Goal: Task Accomplishment & Management: Complete application form

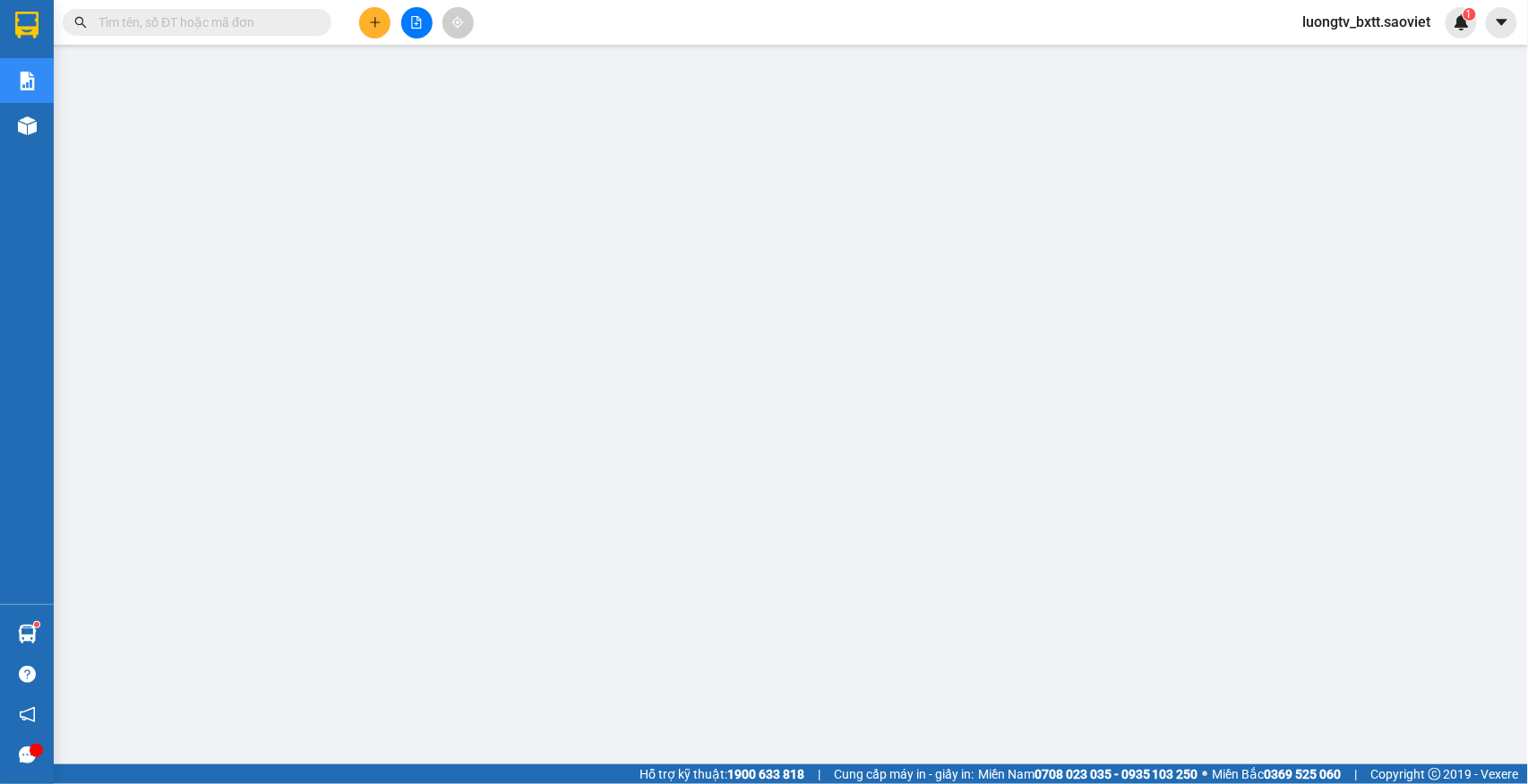
click at [208, 14] on input "text" at bounding box center [204, 23] width 211 height 20
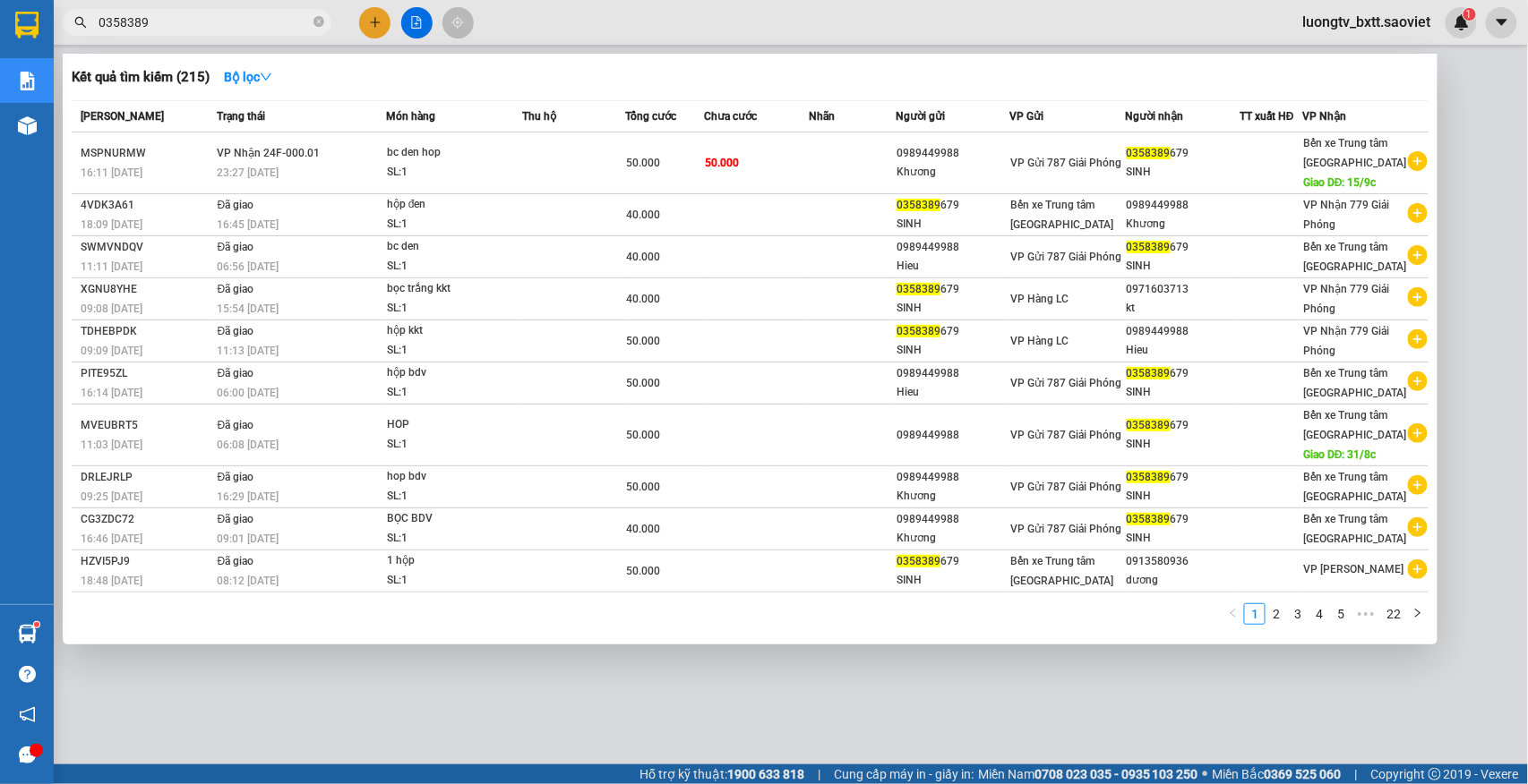
type input "0358389"
click at [316, 25] on icon "close-circle" at bounding box center [319, 21] width 11 height 11
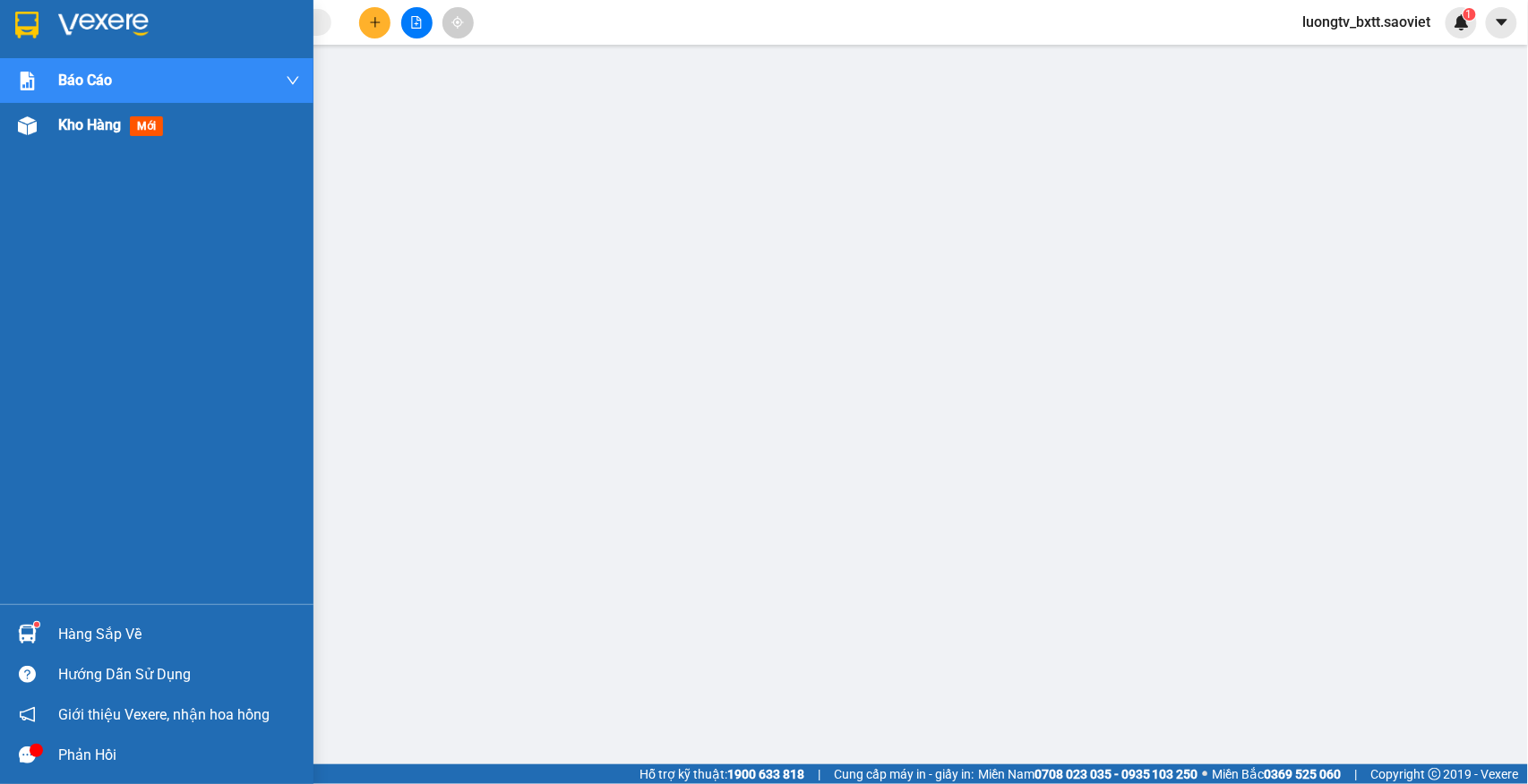
click at [67, 125] on span "Kho hàng" at bounding box center [89, 124] width 63 height 17
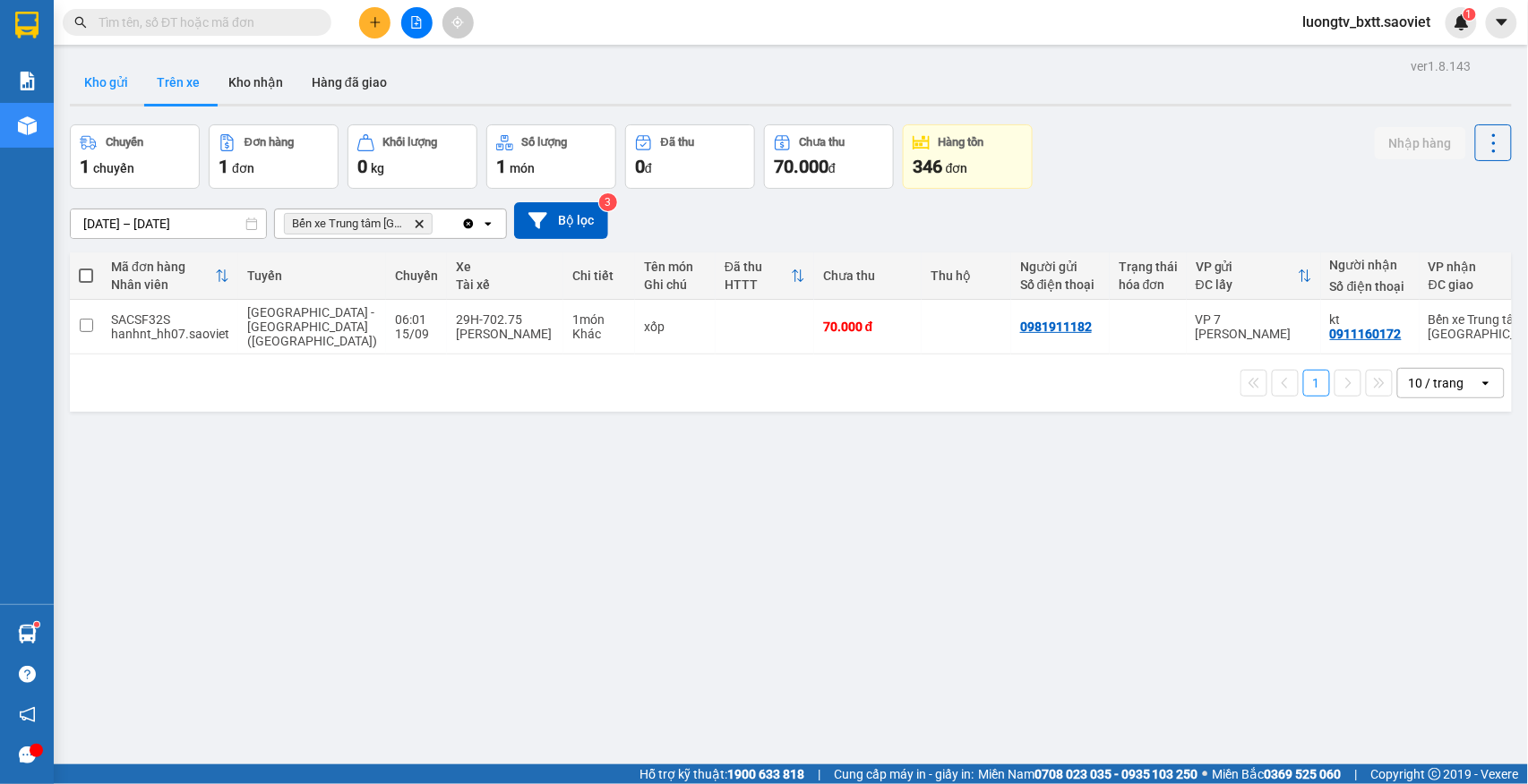
click at [104, 87] on button "Kho gửi" at bounding box center [105, 81] width 72 height 43
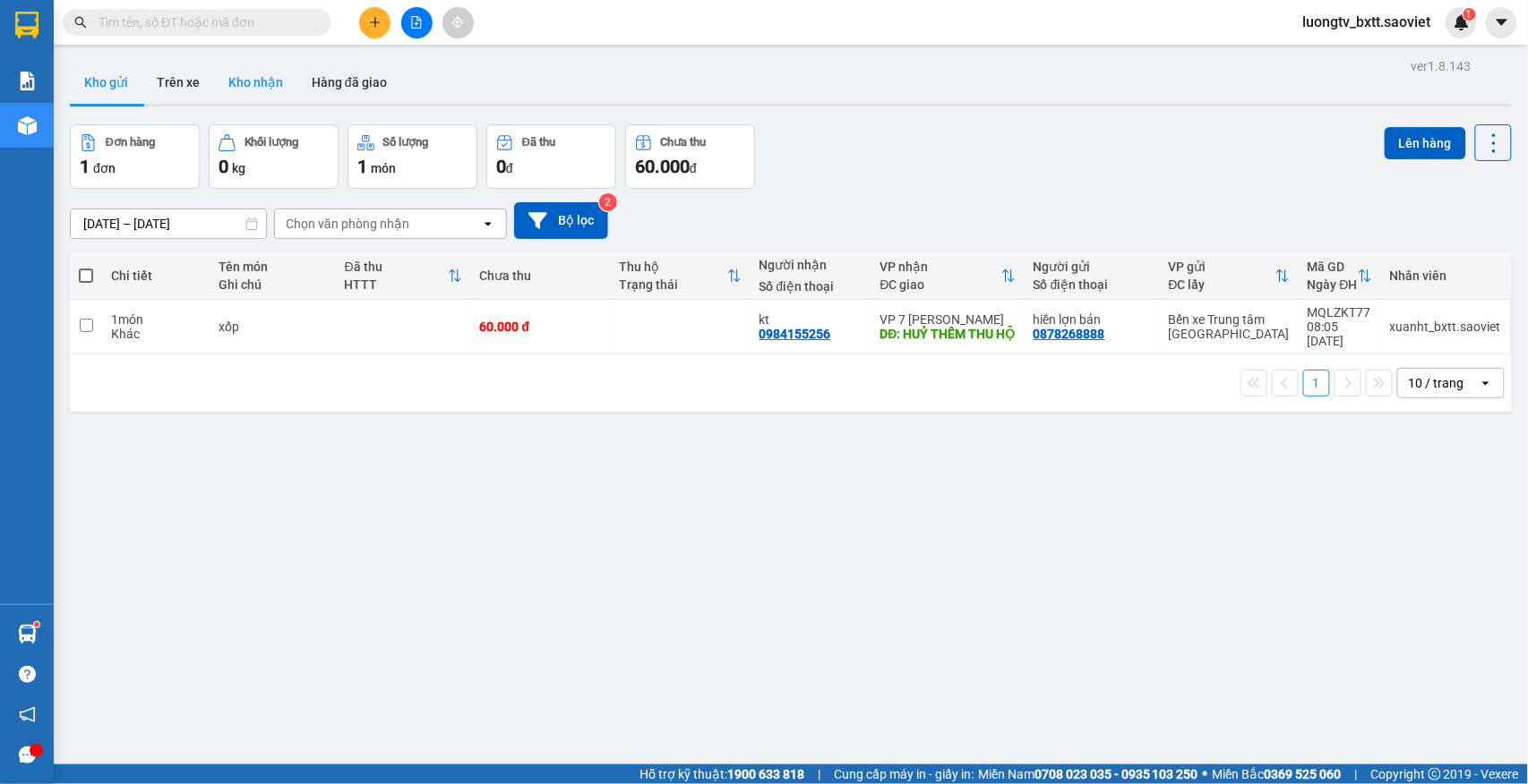
click at [252, 87] on button "Kho nhận" at bounding box center [256, 81] width 83 height 43
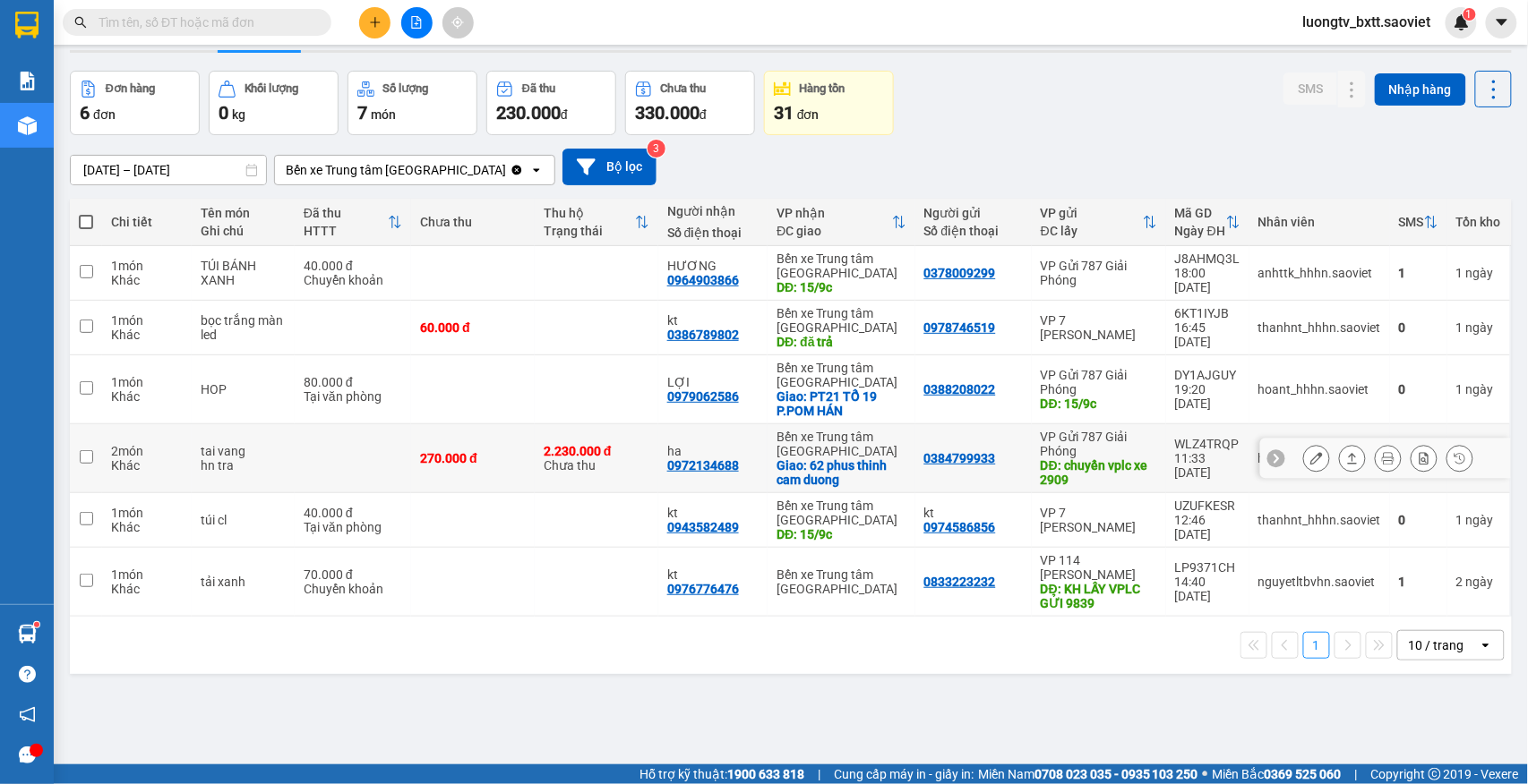
scroll to position [82, 0]
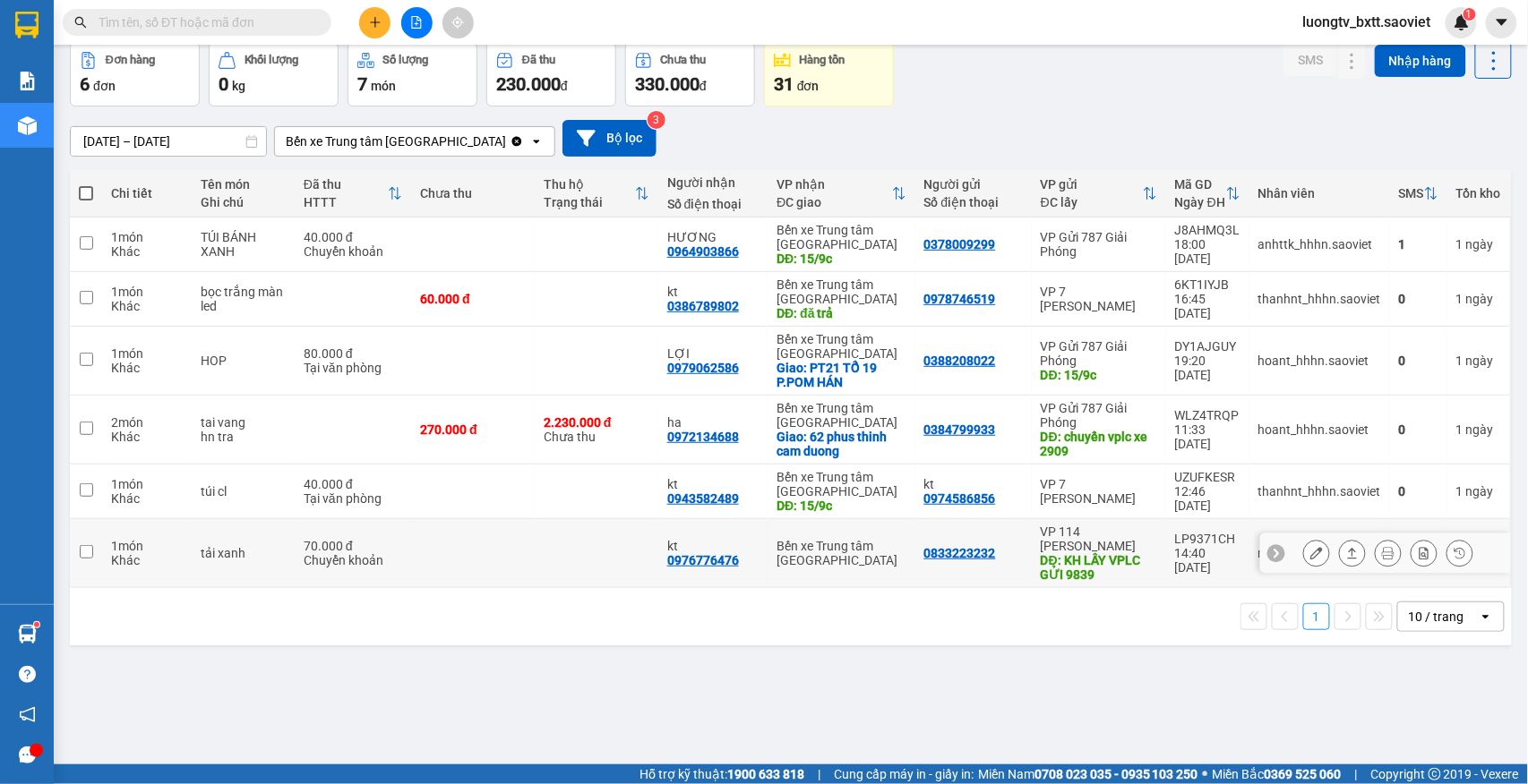
click at [1306, 557] on button at bounding box center [1317, 554] width 25 height 32
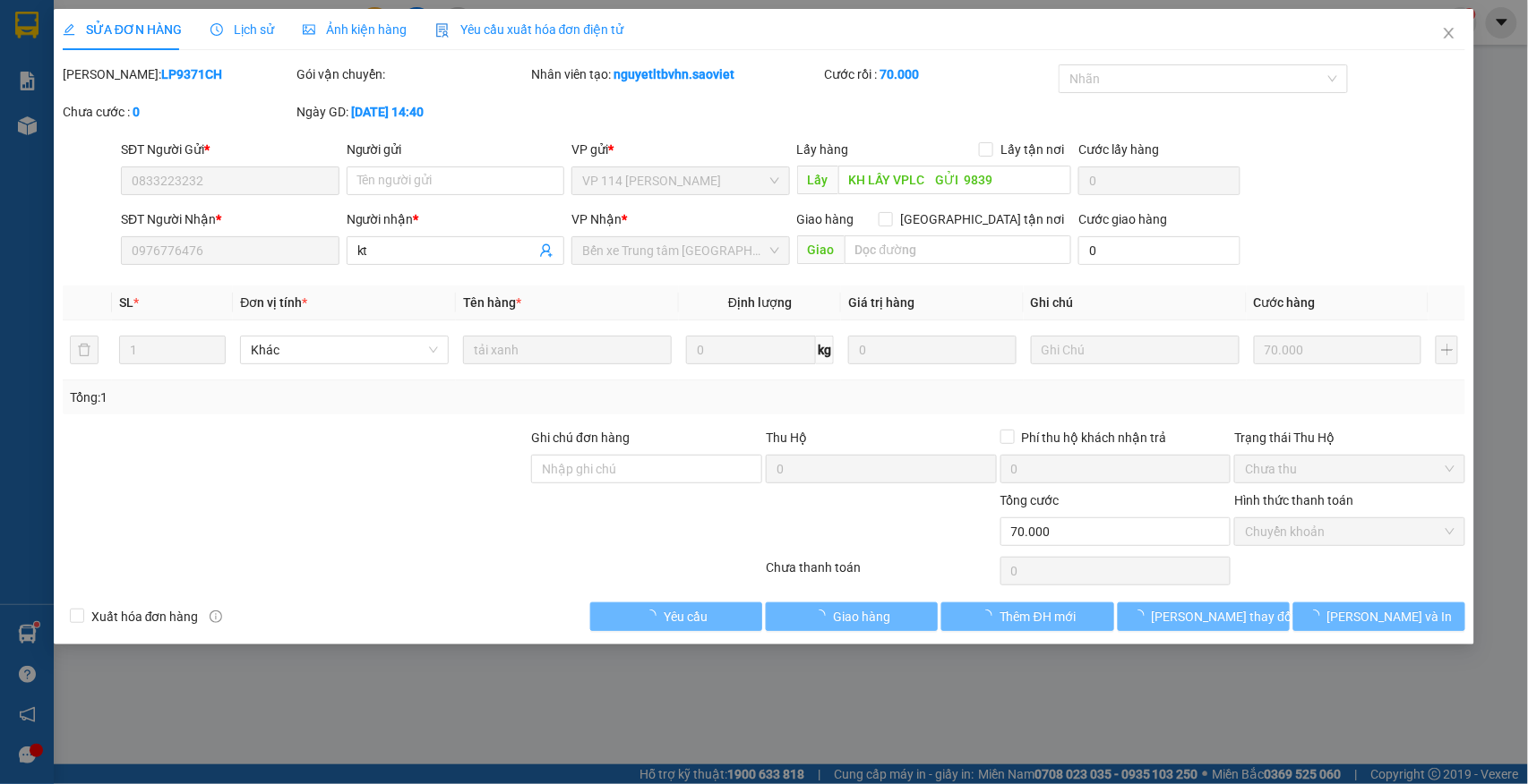
type input "0833223232"
type input "KH LẤY VPLC GỬI 9839"
type input "0976776476"
type input "kt"
type input "70.000"
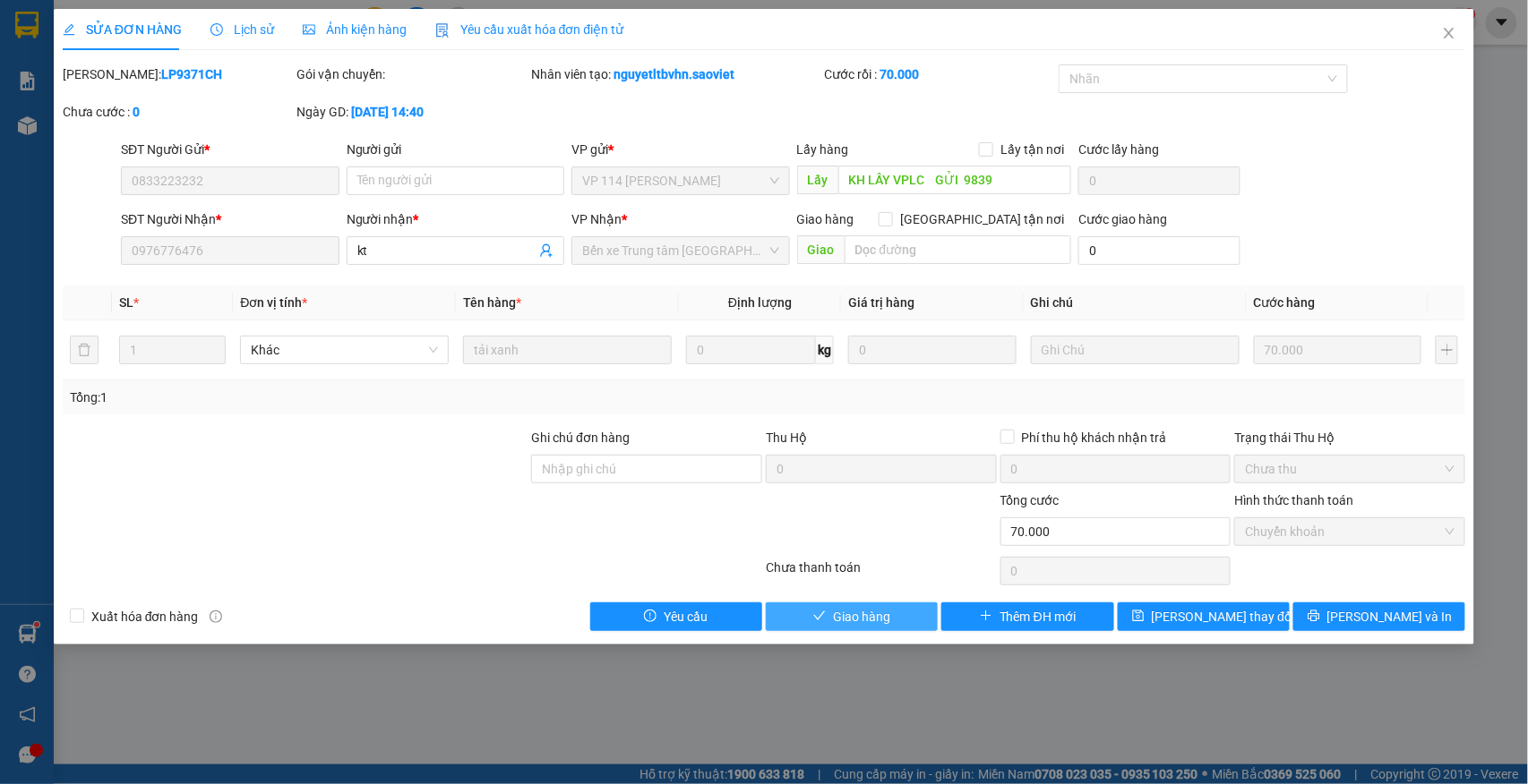
click at [882, 621] on span "Giao hàng" at bounding box center [862, 617] width 58 height 20
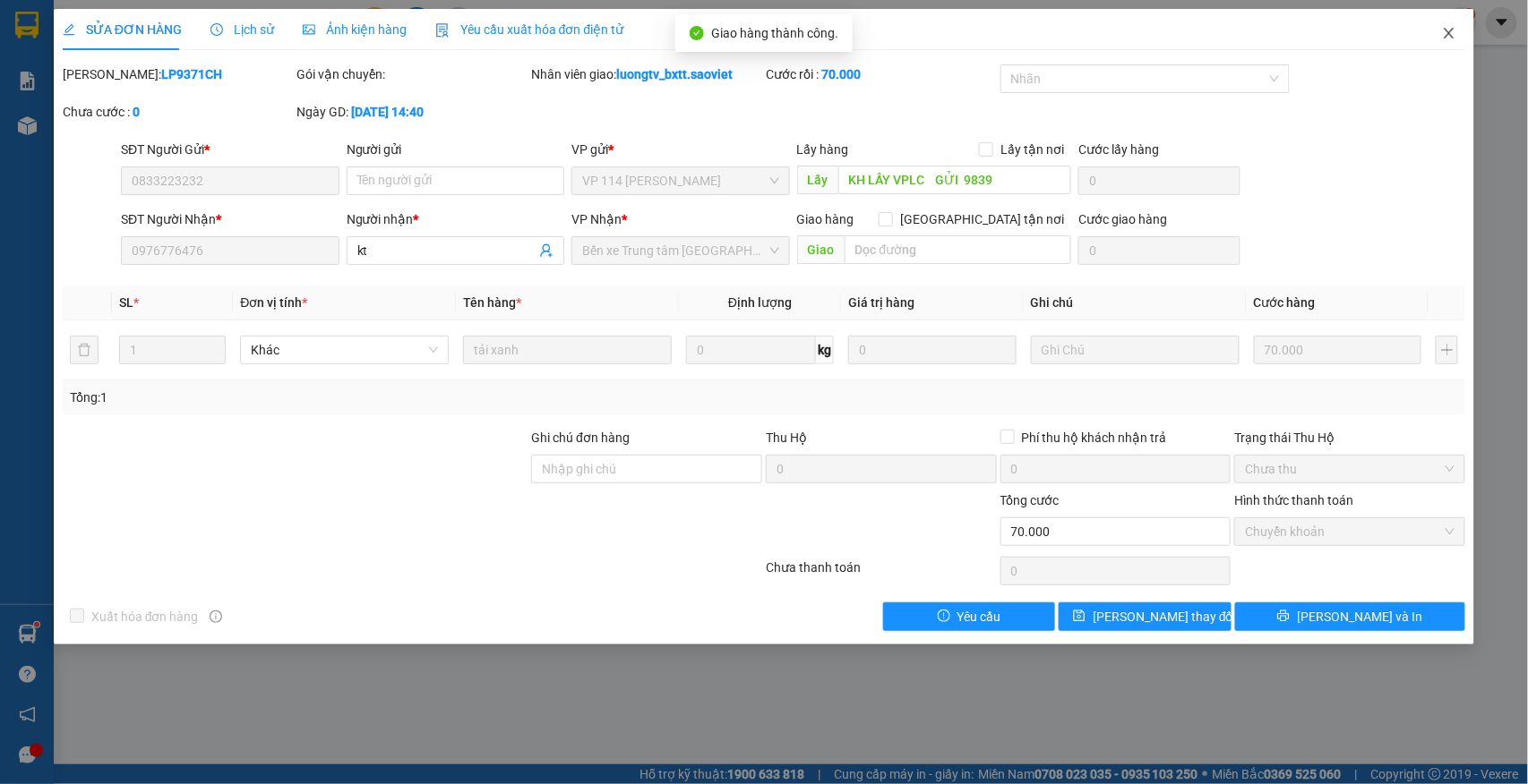
click at [1452, 31] on icon "close" at bounding box center [1450, 33] width 10 height 11
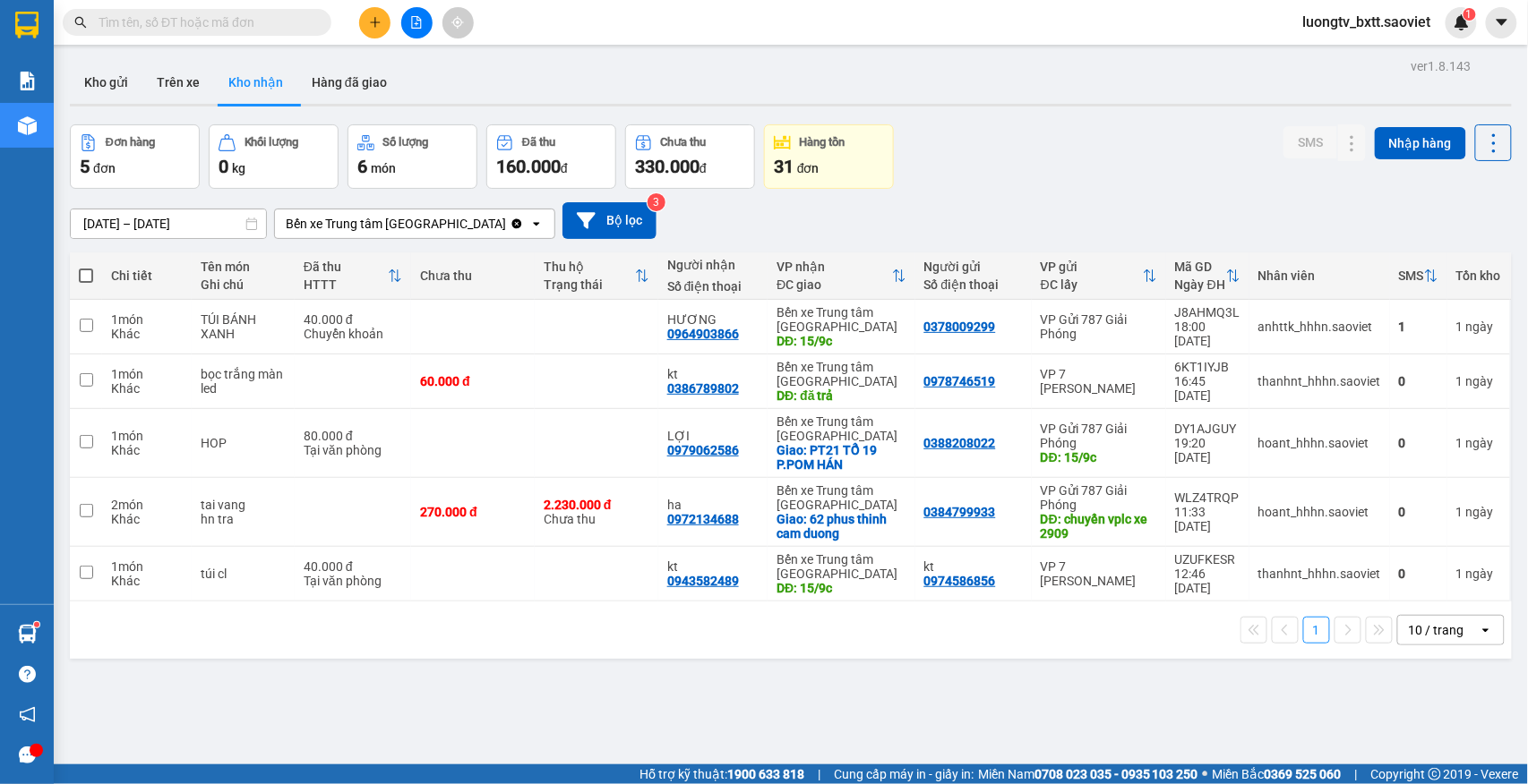
click at [1048, 155] on div "Đơn hàng 5 đơn Khối lượng 0 kg Số lượng 6 món Đã thu 160.000 đ Chưa thu 330.000…" at bounding box center [790, 156] width 1443 height 65
click at [114, 233] on div "ver 1.8.143 Kho gửi Trên xe Kho nhận Hàng đã giao Đơn hàng 5 đơn Khối lượng 0 k…" at bounding box center [790, 446] width 1457 height 784
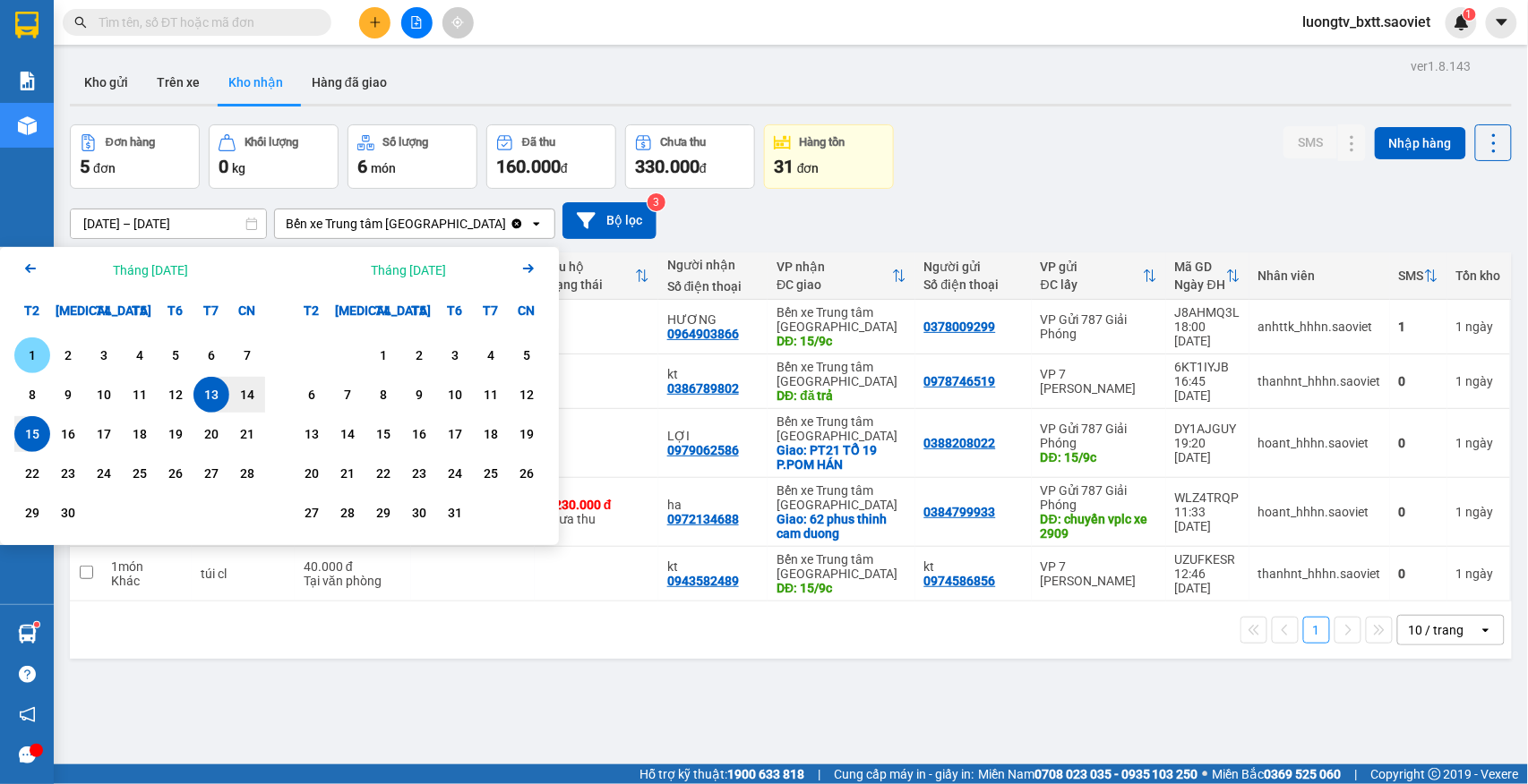
click at [29, 349] on div "1" at bounding box center [32, 355] width 25 height 22
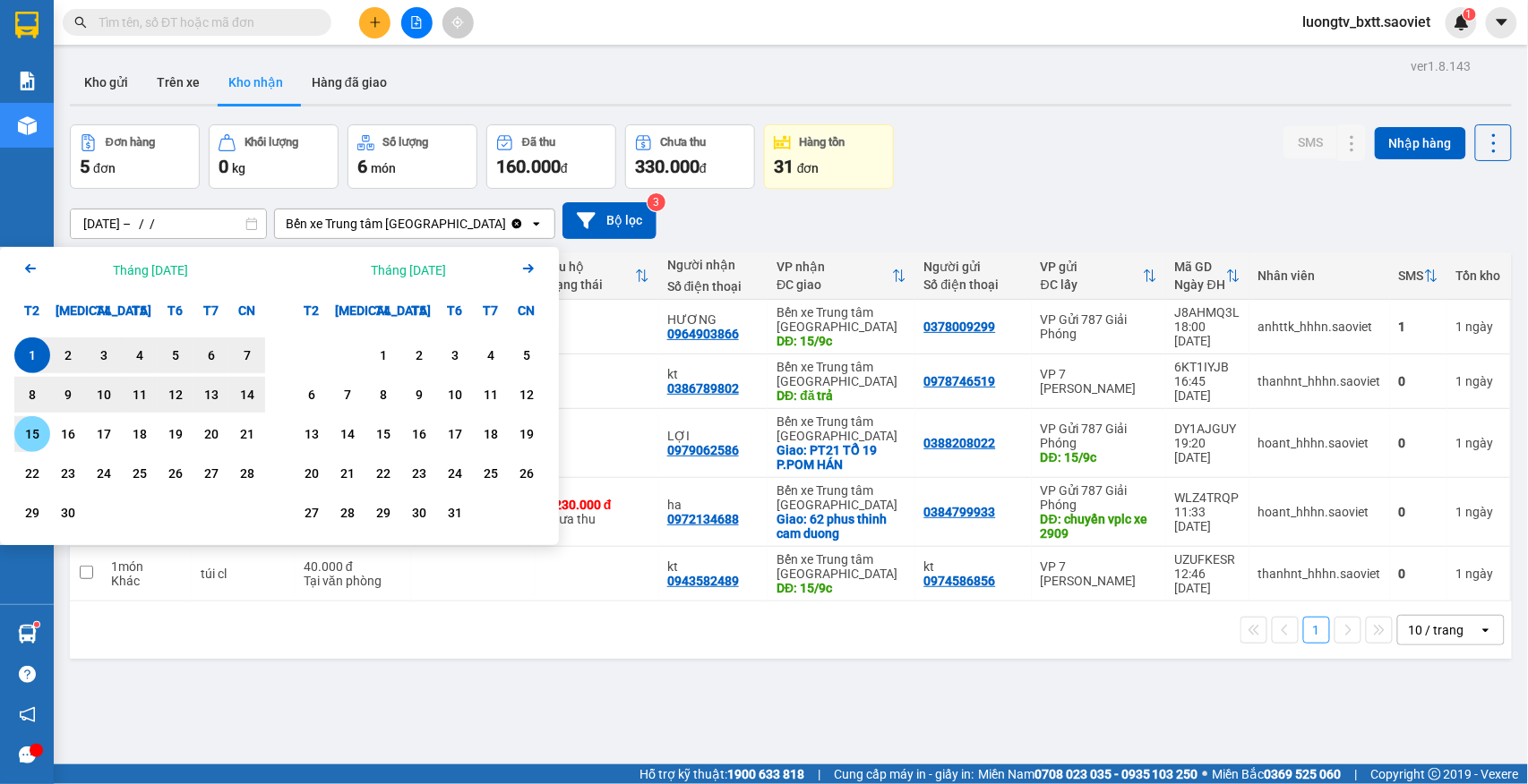
click at [34, 425] on div "15" at bounding box center [32, 435] width 25 height 22
type input "[DATE] – [DATE]"
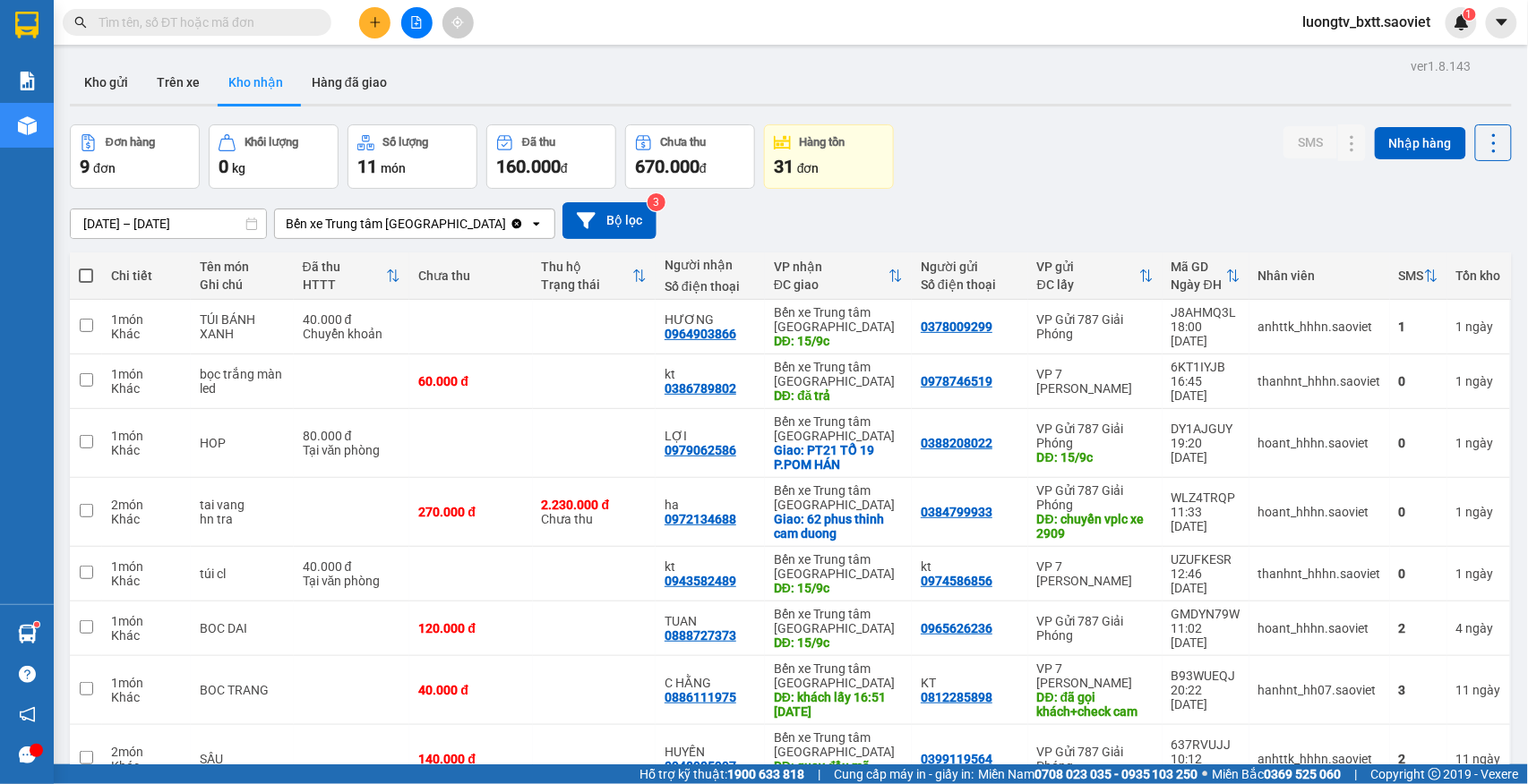
click at [1076, 179] on div "Đơn hàng 9 đơn Khối lượng 0 kg Số lượng 11 món Đã thu 160.000 đ Chưa thu 670.00…" at bounding box center [790, 156] width 1443 height 65
click at [107, 75] on button "Kho gửi" at bounding box center [105, 81] width 72 height 43
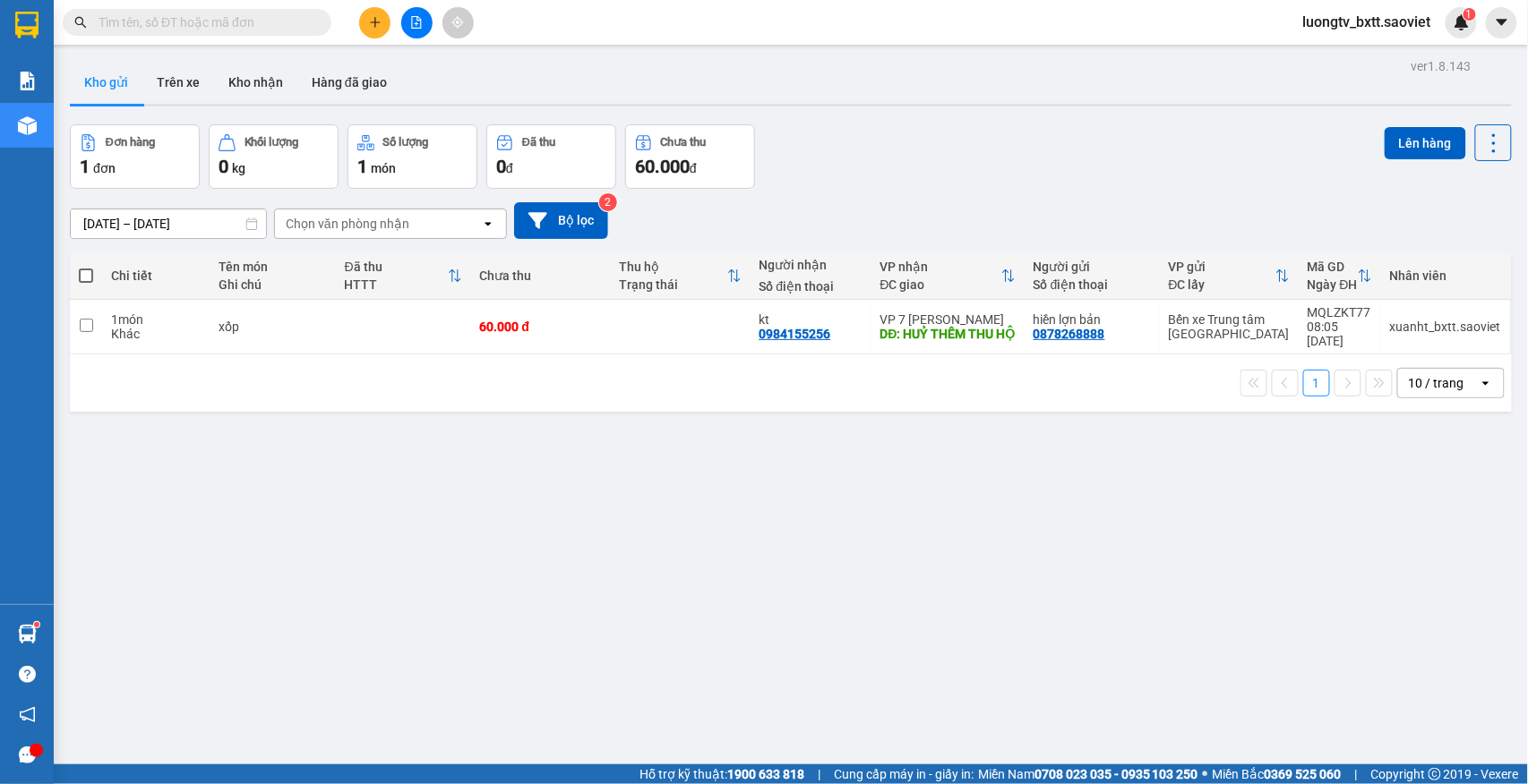
scroll to position [1, 0]
click at [366, 23] on button at bounding box center [375, 23] width 32 height 32
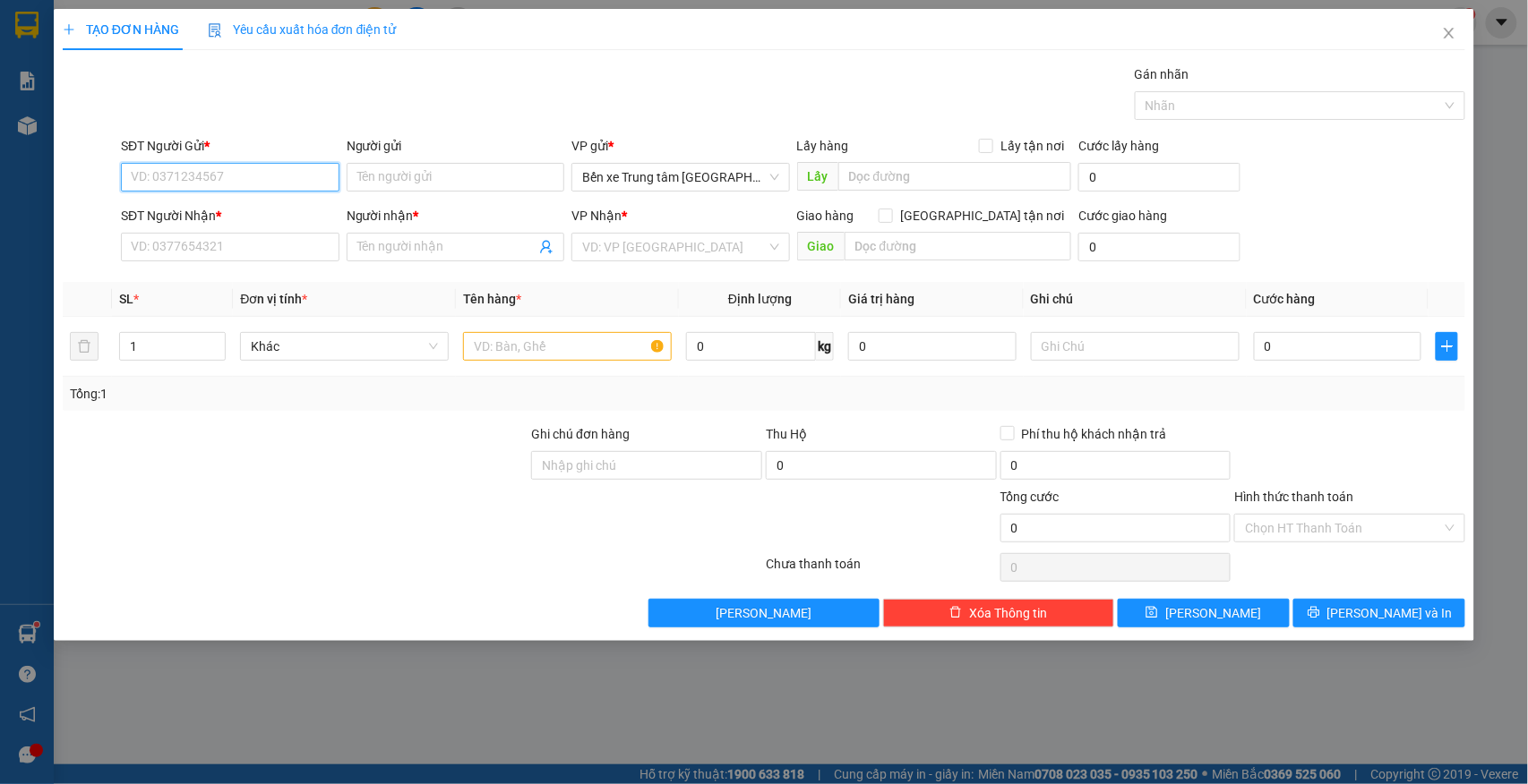
drag, startPoint x: 285, startPoint y: 184, endPoint x: 276, endPoint y: 161, distance: 24.7
click at [284, 179] on input "SĐT Người Gửi *" at bounding box center [230, 177] width 218 height 29
type input "0375934808"
click at [241, 208] on div "0375934808 - thuỷ" at bounding box center [230, 214] width 197 height 20
type input "thuỷ"
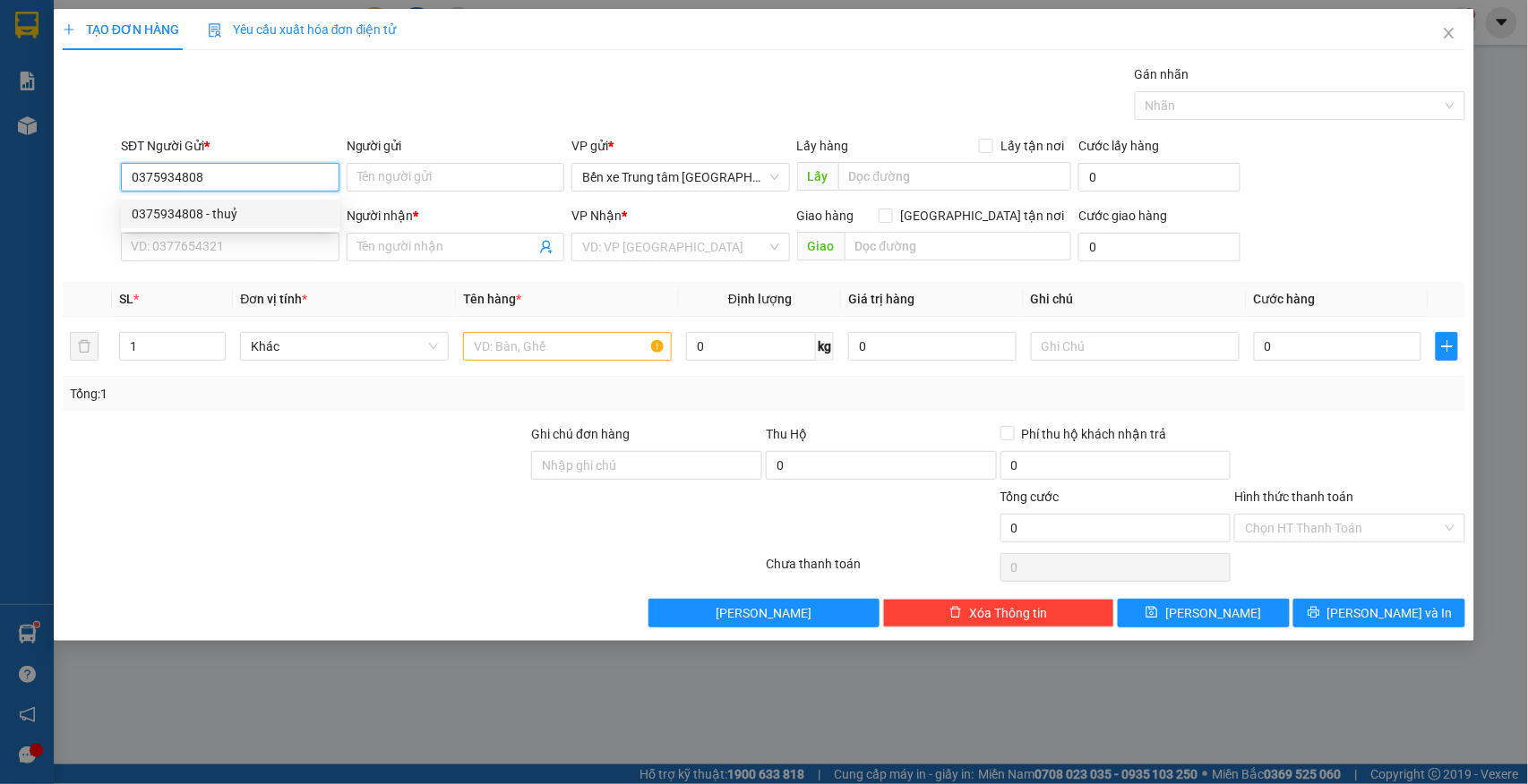
type input "0342899612"
type input "hưng"
type input "đã gọi 4/8"
type input "0375934808"
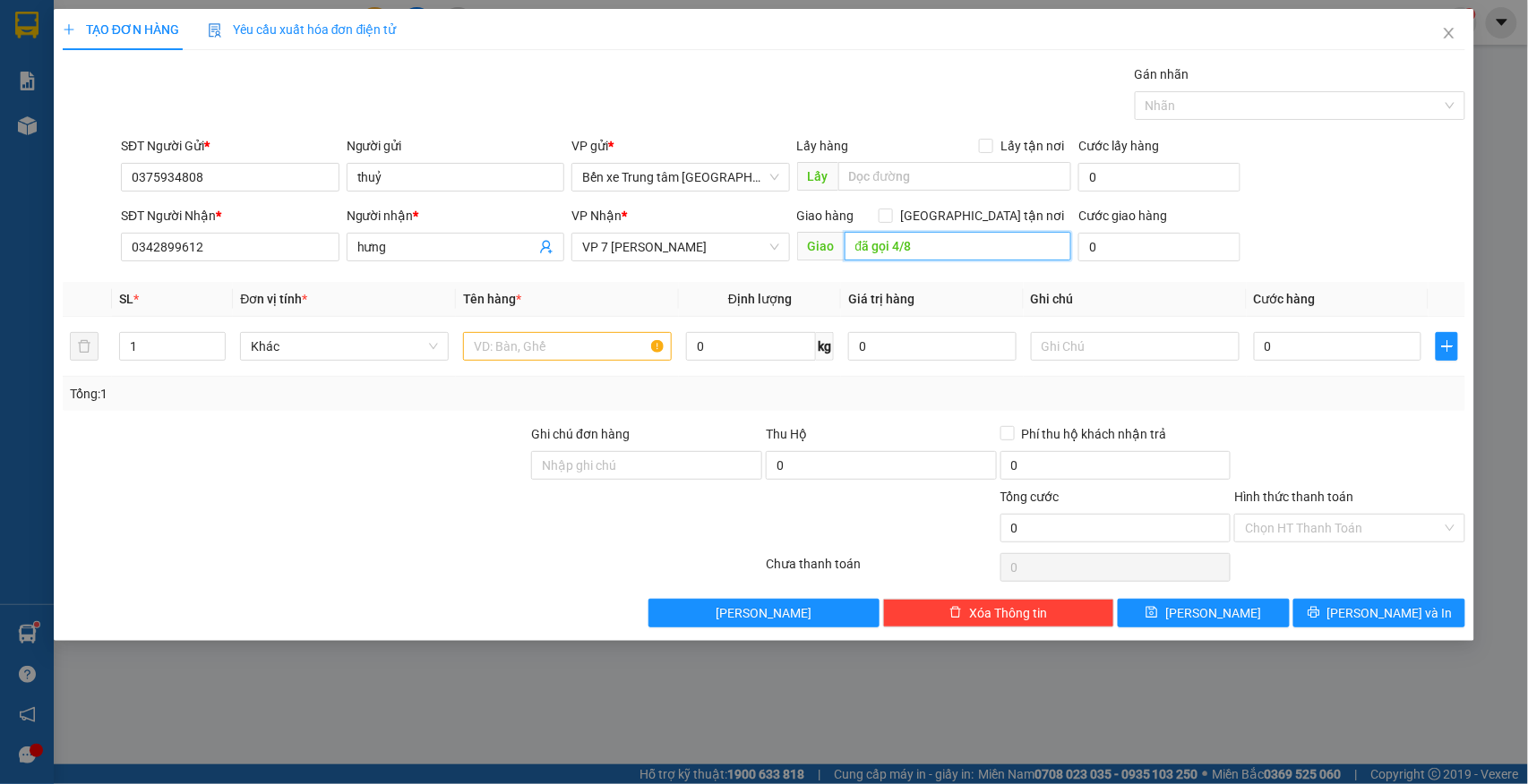
click at [897, 251] on input "đã gọi 4/8" at bounding box center [958, 246] width 226 height 29
click at [508, 345] on input "text" at bounding box center [567, 346] width 208 height 29
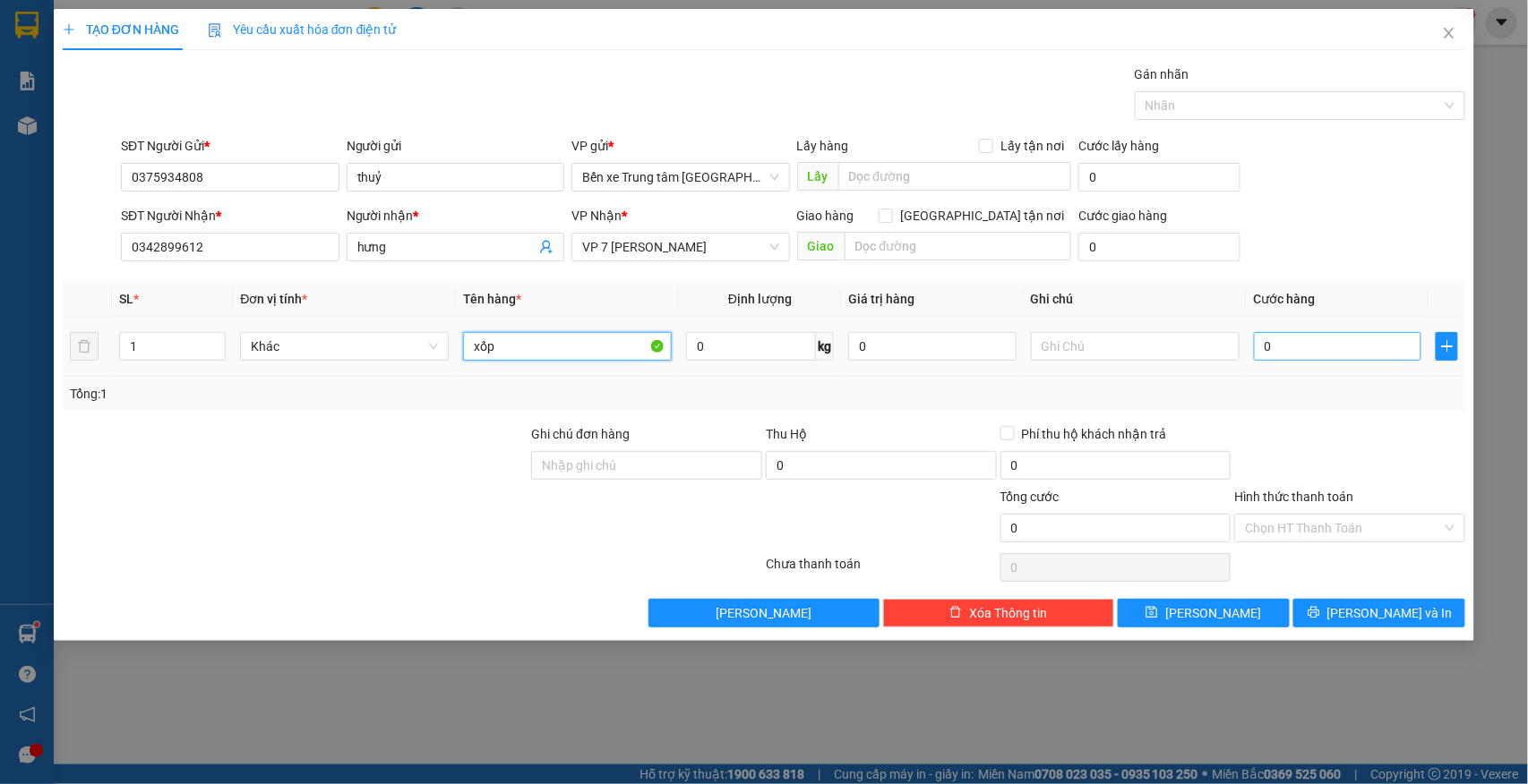
type input "xốp"
click at [1281, 345] on input "0" at bounding box center [1338, 346] width 169 height 29
type input "5"
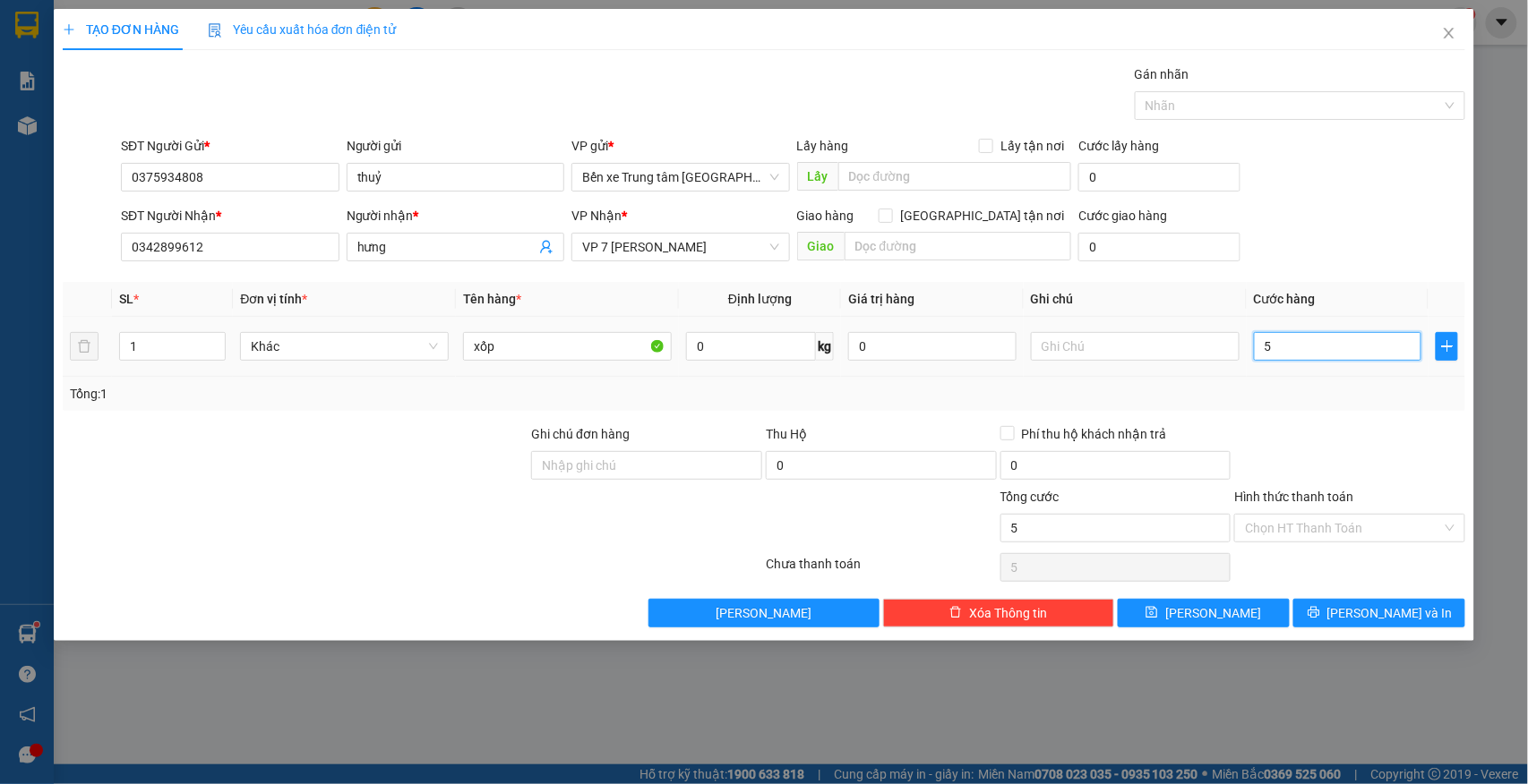
type input "50"
type input "50.000"
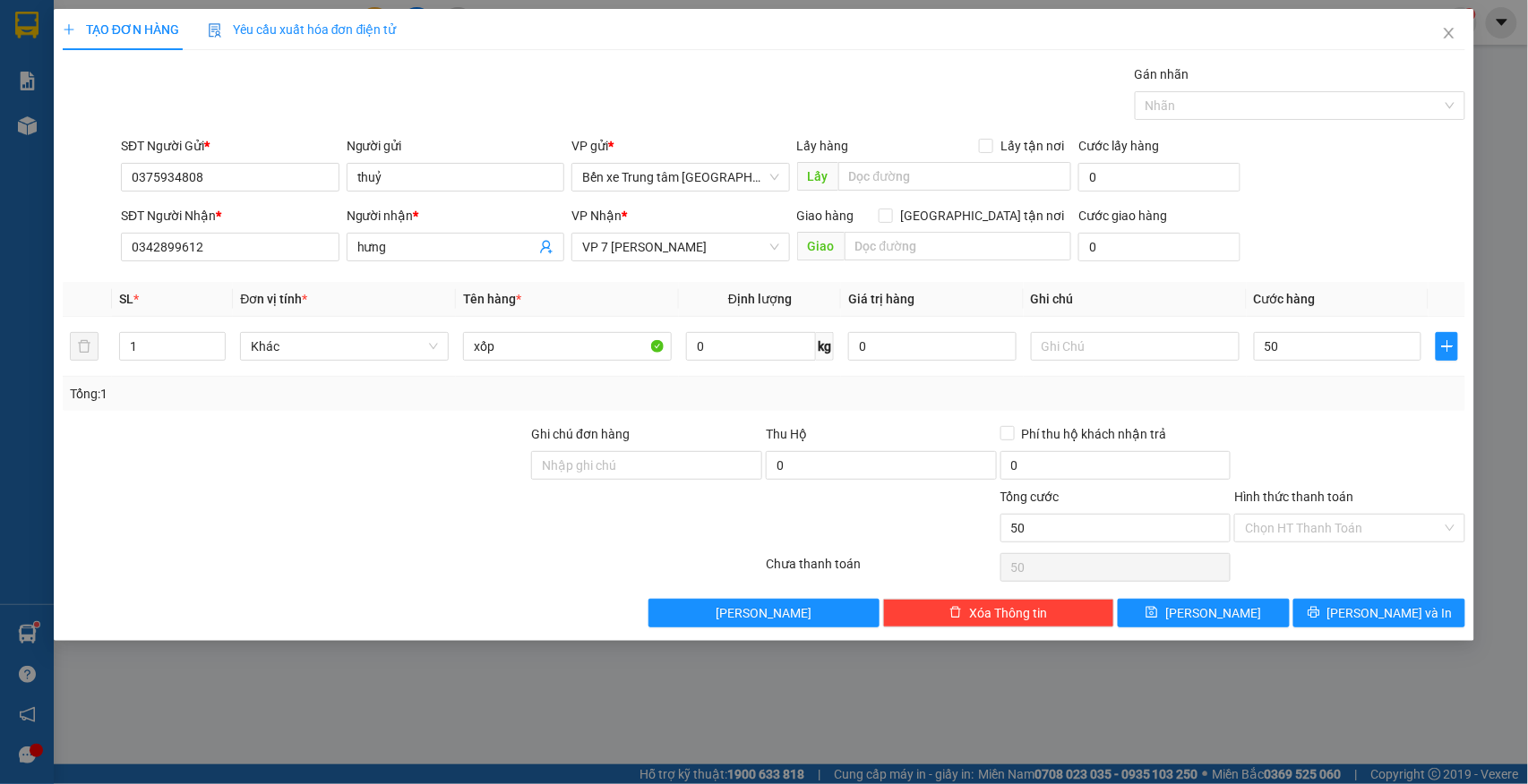
type input "50.000"
click at [1379, 242] on div "SĐT Người Nhận * 0342899612 Người nhận * hưng VP Nhận * VP 7 [PERSON_NAME] Giao…" at bounding box center [792, 237] width 1351 height 63
click at [1383, 617] on span "[PERSON_NAME] và In" at bounding box center [1390, 613] width 125 height 20
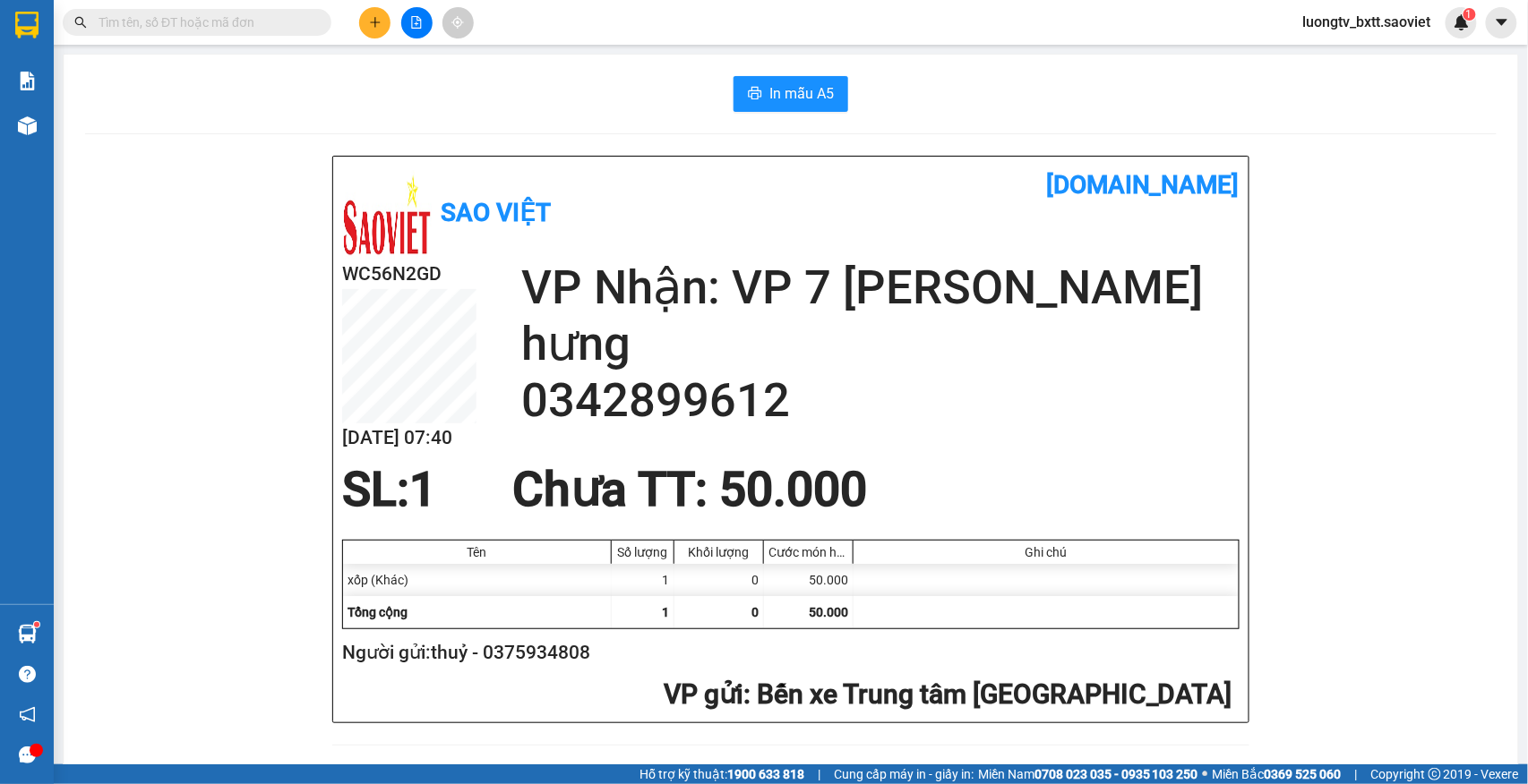
click at [205, 16] on input "text" at bounding box center [204, 23] width 211 height 20
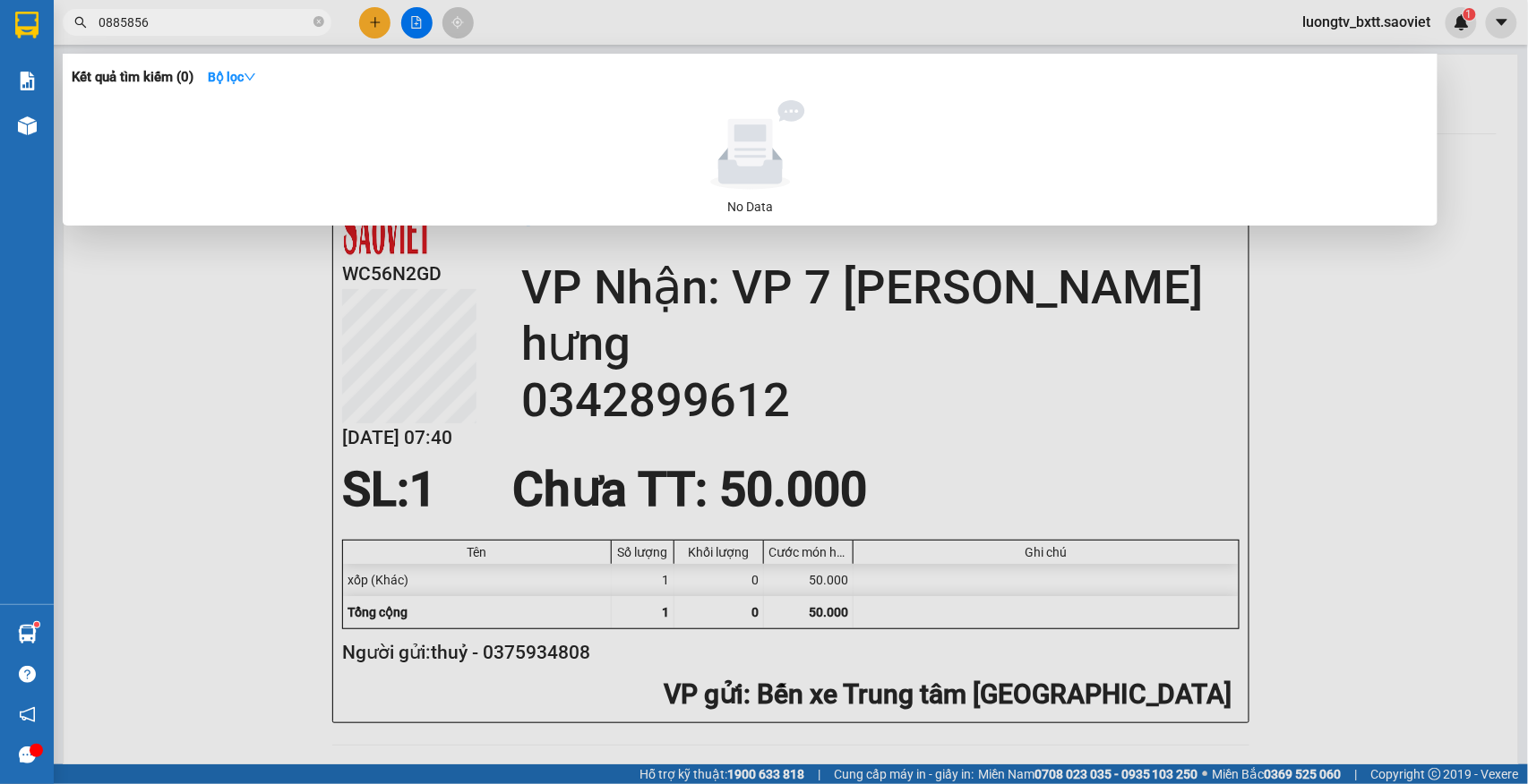
drag, startPoint x: 184, startPoint y: 19, endPoint x: 77, endPoint y: 26, distance: 107.2
click at [77, 26] on div "0885856" at bounding box center [175, 22] width 349 height 27
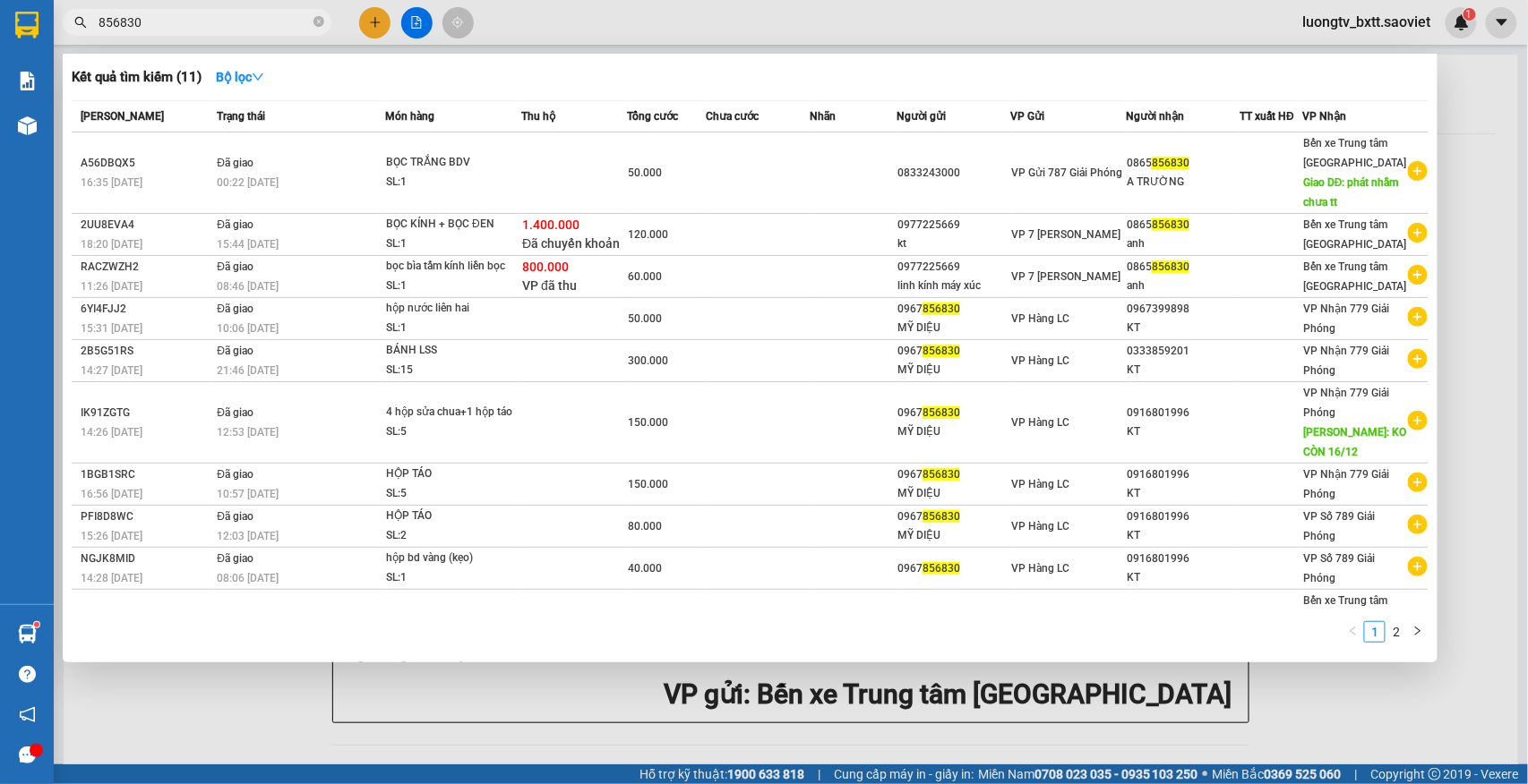
click at [102, 19] on input "856830" at bounding box center [204, 23] width 211 height 20
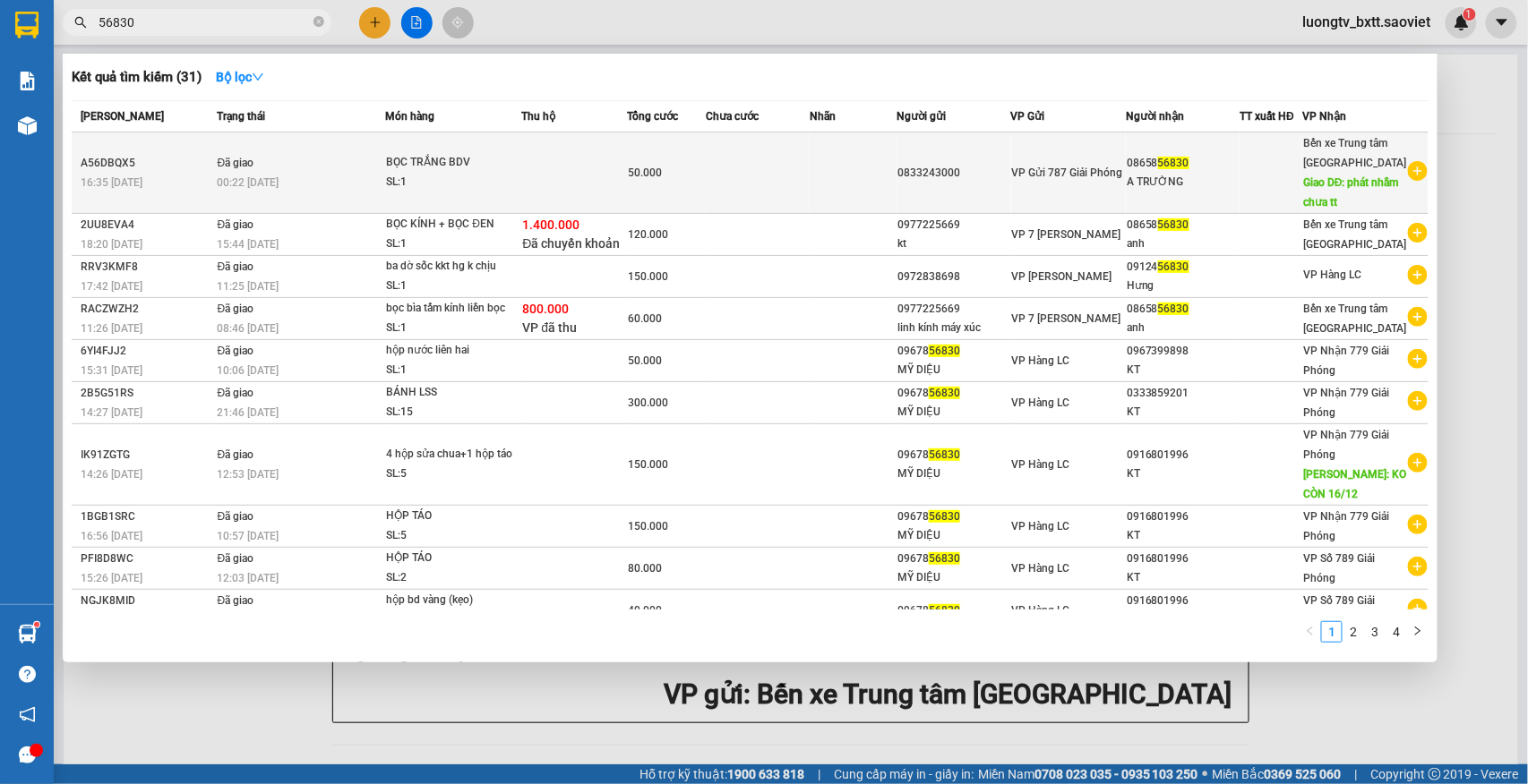
type input "56830"
click at [1234, 184] on div "A TRƯỜNG" at bounding box center [1182, 182] width 112 height 19
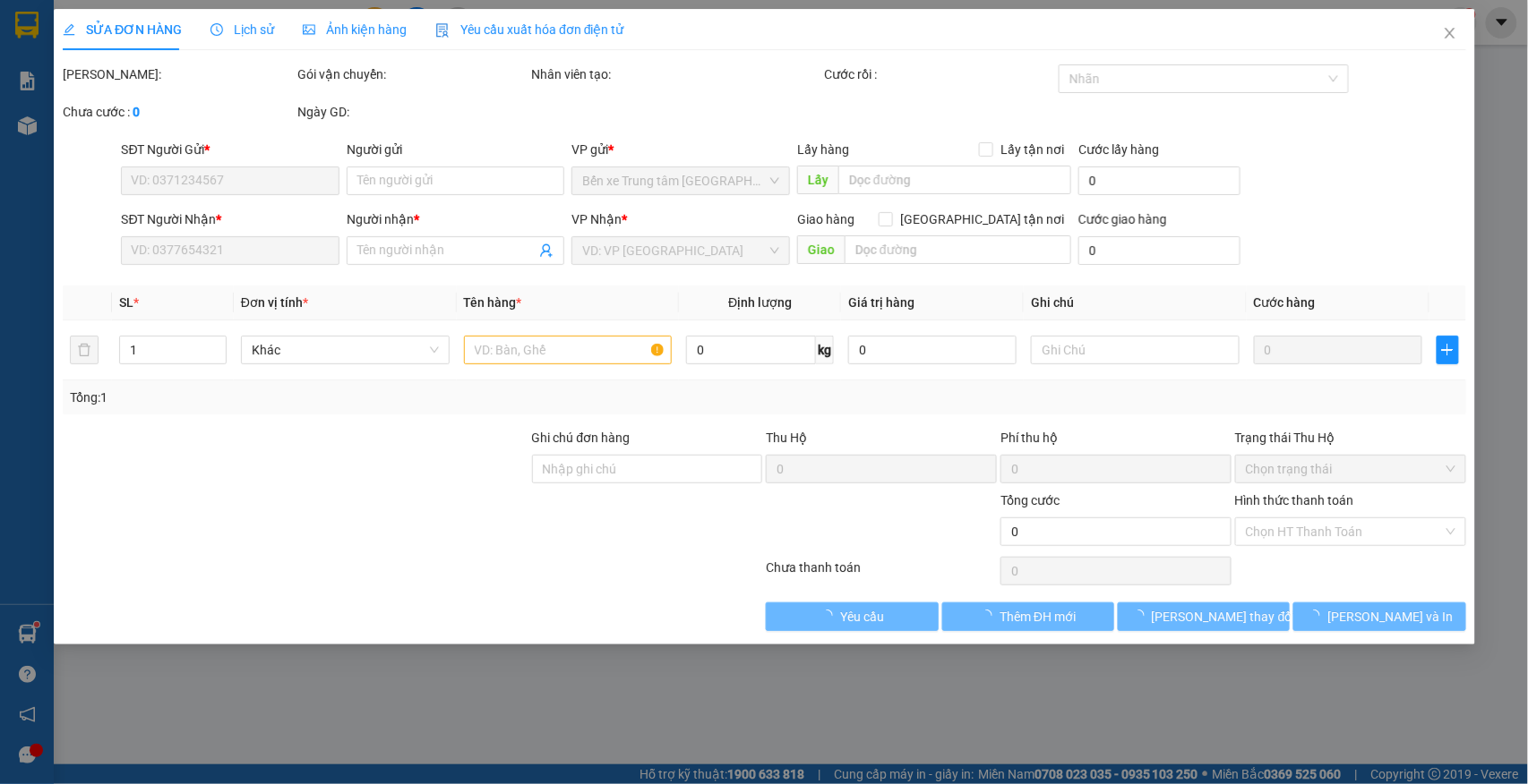
type input "0833243000"
type input "0865856830"
type input "A TRƯỜNG"
type input "phát nhầm chưa tt"
type input "50.000"
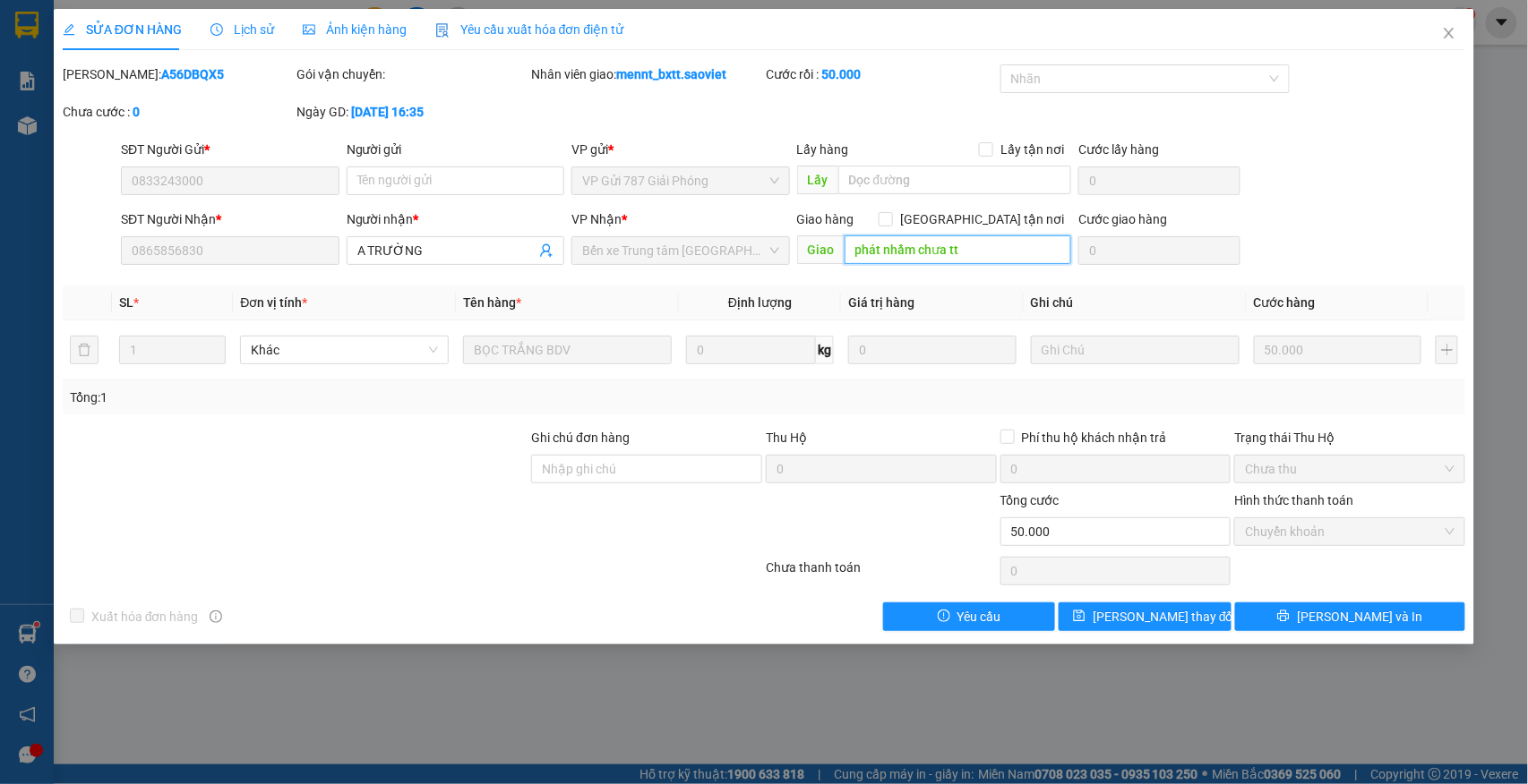
click at [975, 255] on input "phát nhầm chưa tt" at bounding box center [958, 249] width 226 height 29
click at [1214, 620] on button "[PERSON_NAME] thay đổi" at bounding box center [1144, 616] width 172 height 29
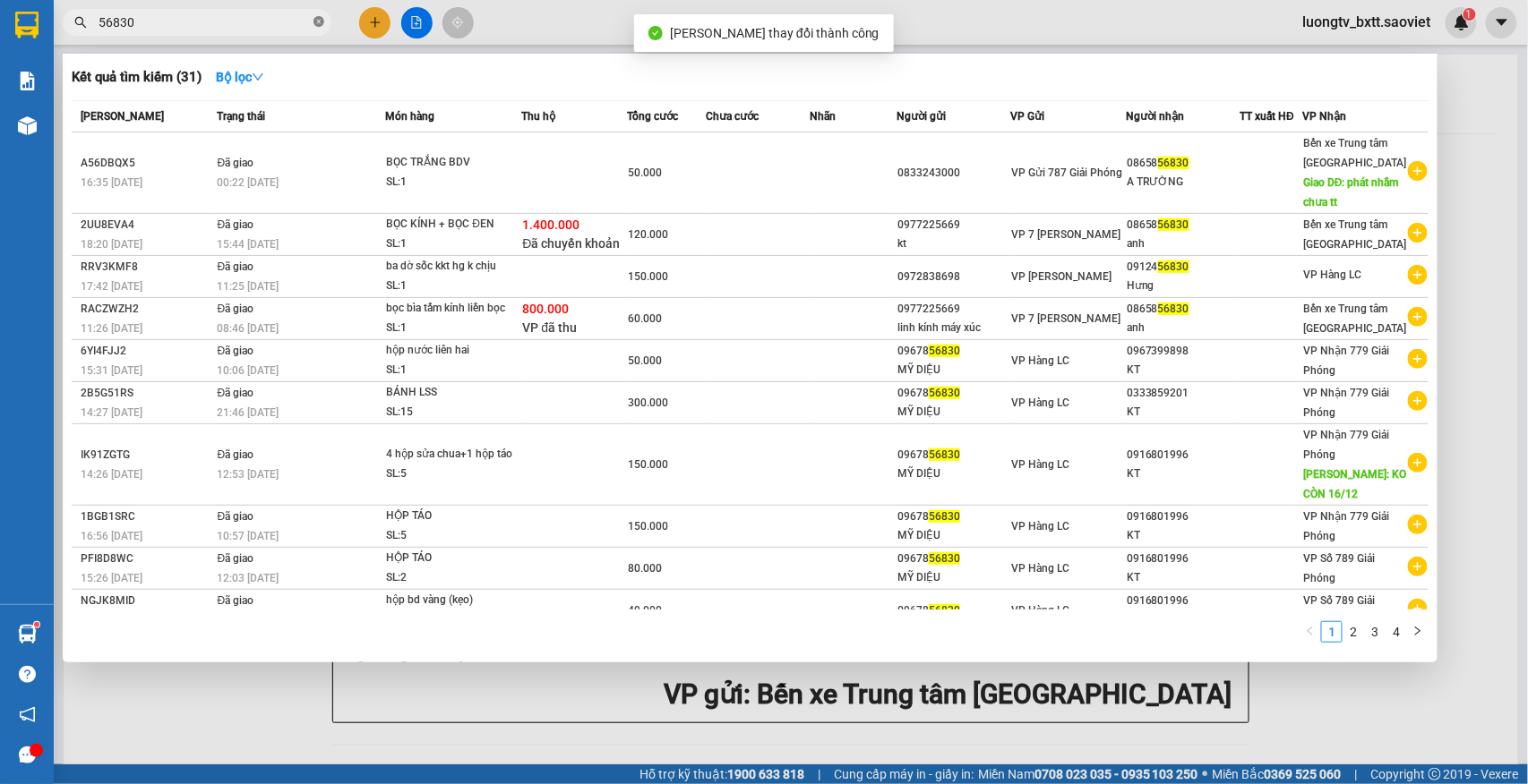
click at [316, 23] on icon "close-circle" at bounding box center [319, 21] width 11 height 11
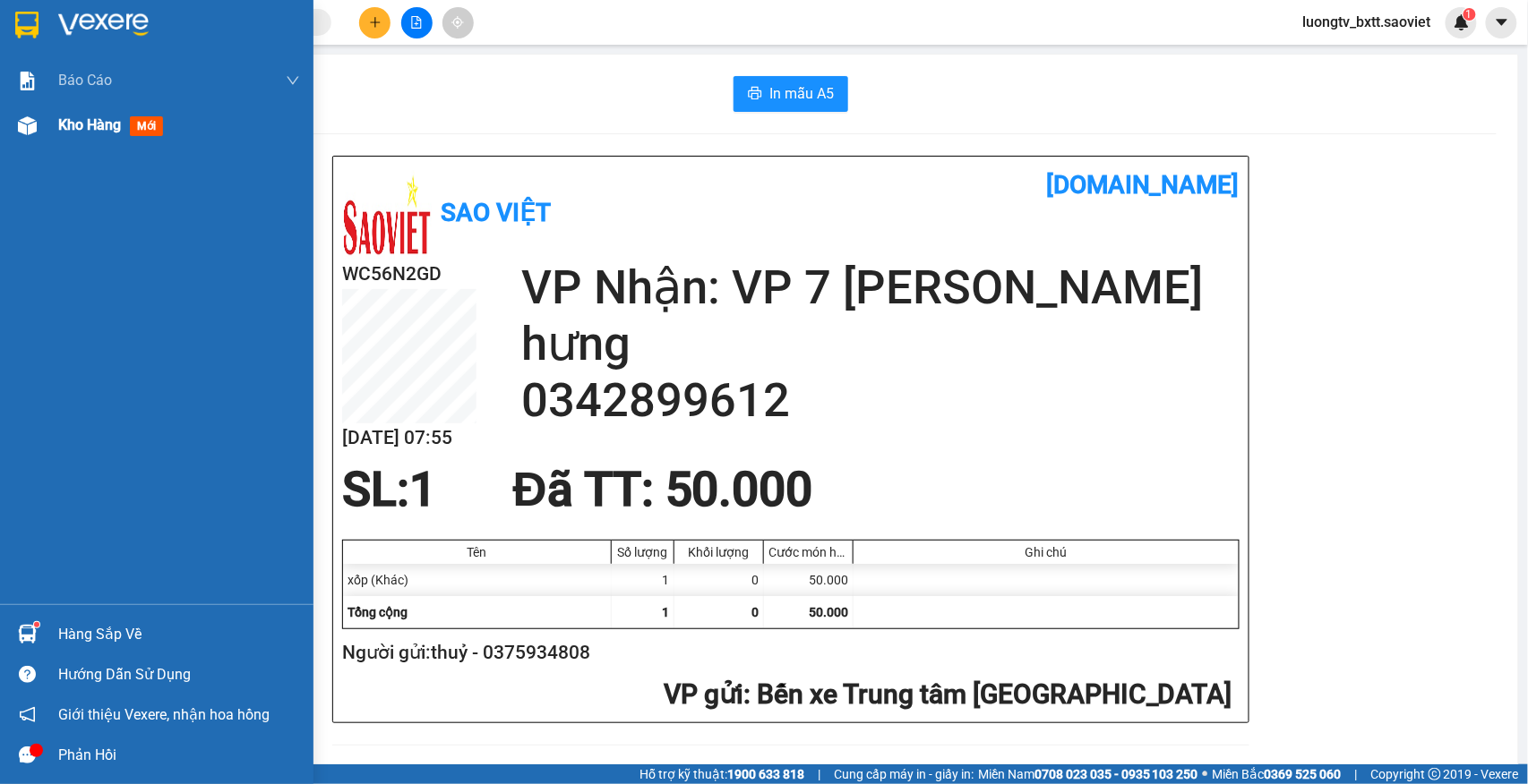
click at [94, 125] on span "Kho hàng" at bounding box center [89, 124] width 63 height 17
